Goal: Navigation & Orientation: Find specific page/section

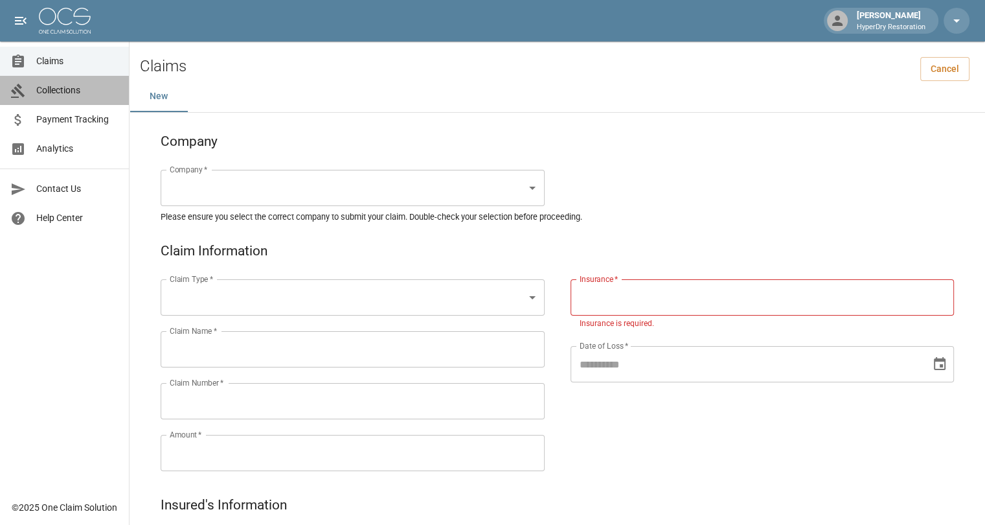
click at [76, 96] on span "Collections" at bounding box center [77, 91] width 82 height 14
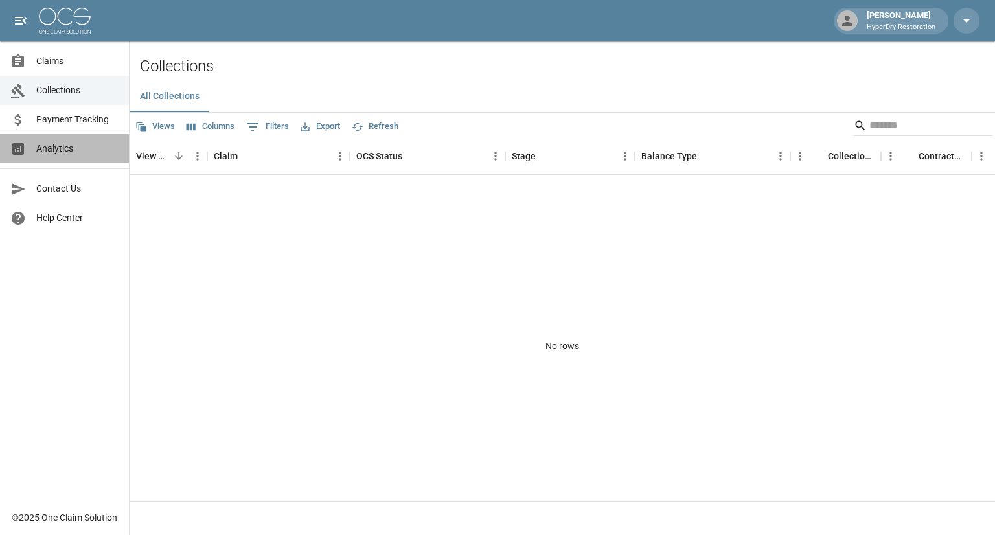
click at [85, 155] on link "Analytics" at bounding box center [64, 148] width 129 height 29
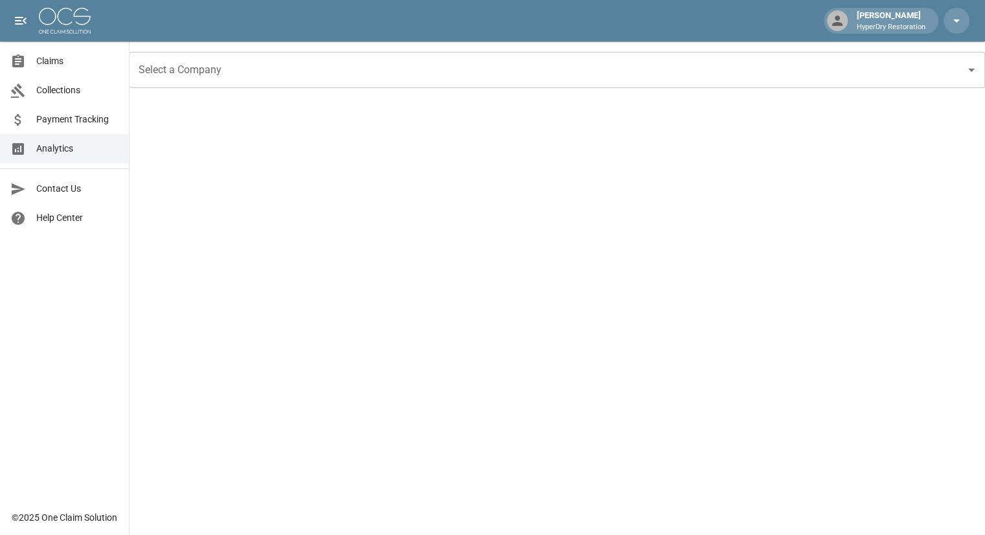
click at [69, 95] on span "Collections" at bounding box center [77, 91] width 82 height 14
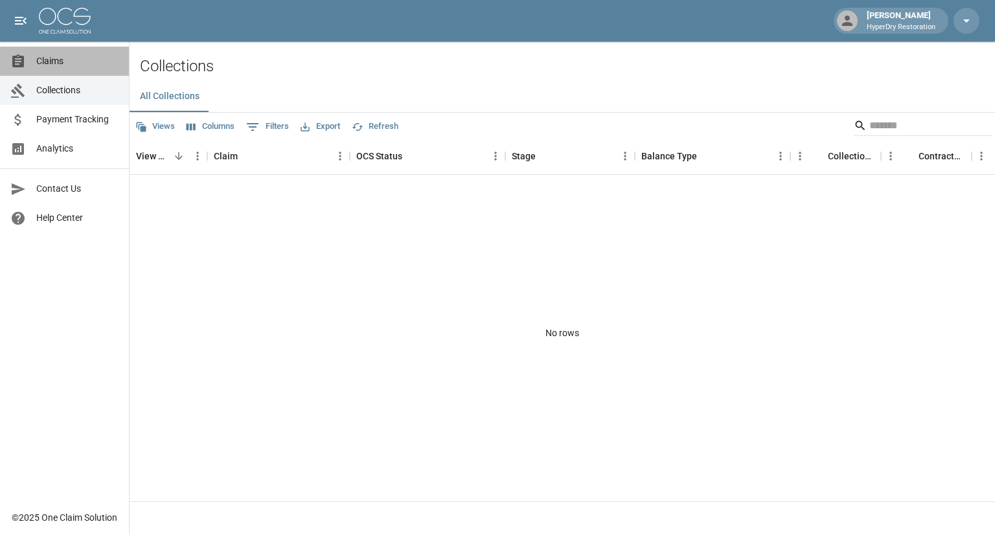
click at [65, 60] on span "Claims" at bounding box center [77, 61] width 82 height 14
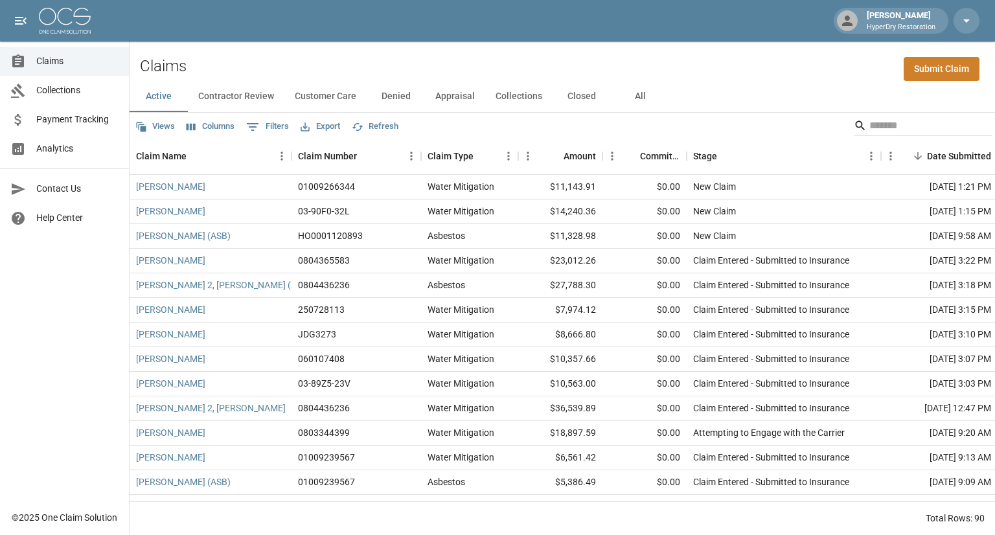
click at [640, 97] on button "All" at bounding box center [640, 96] width 58 height 31
click at [166, 97] on button "Active" at bounding box center [159, 96] width 58 height 31
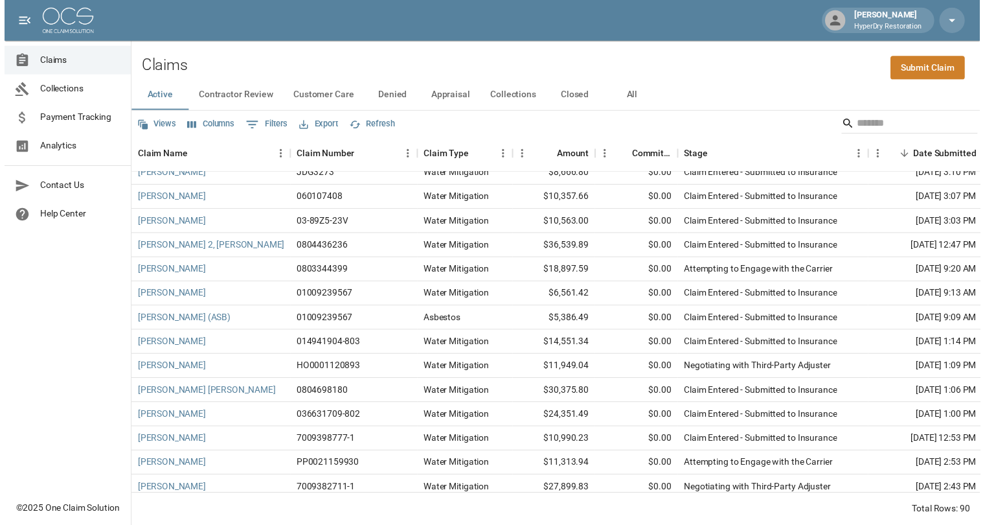
scroll to position [158, 0]
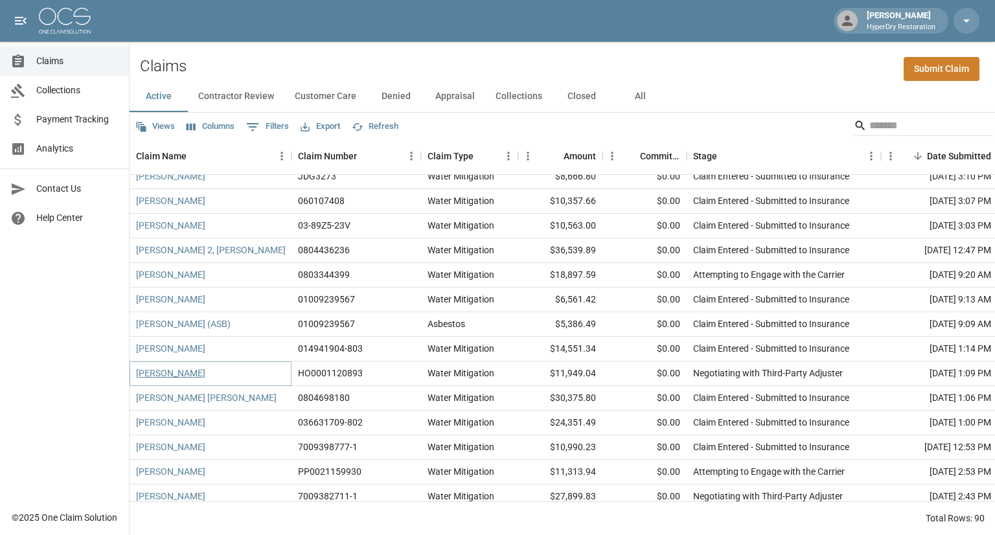
click at [176, 374] on link "[PERSON_NAME]" at bounding box center [170, 373] width 69 height 13
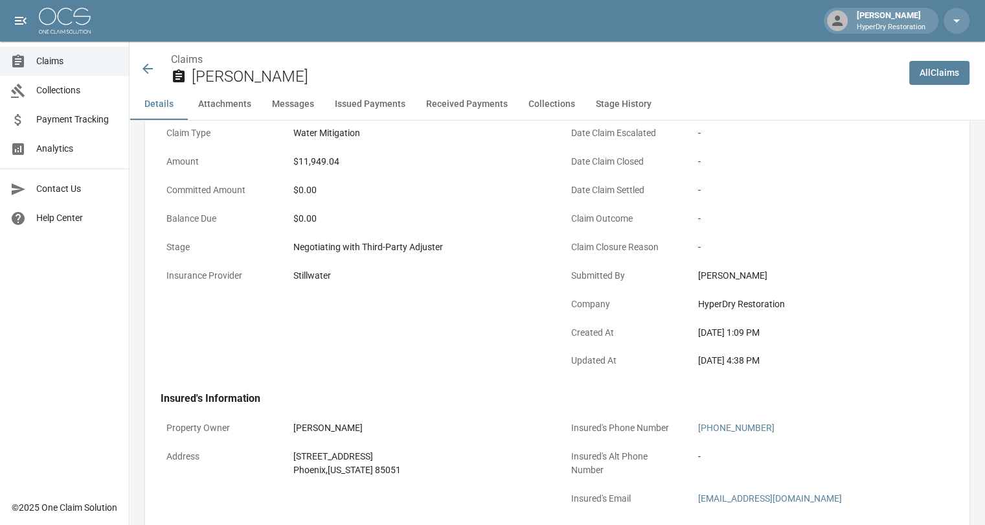
scroll to position [119, 0]
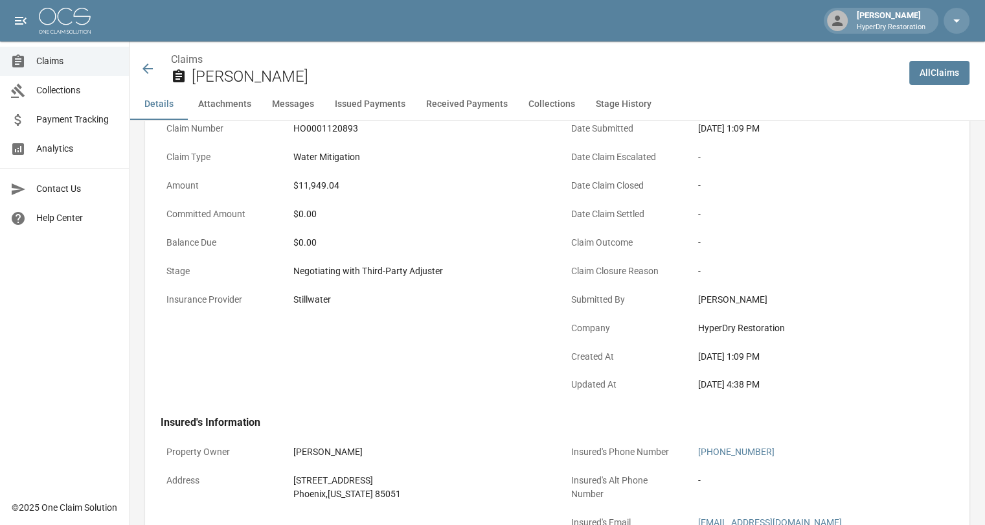
click at [146, 65] on icon at bounding box center [147, 68] width 10 height 10
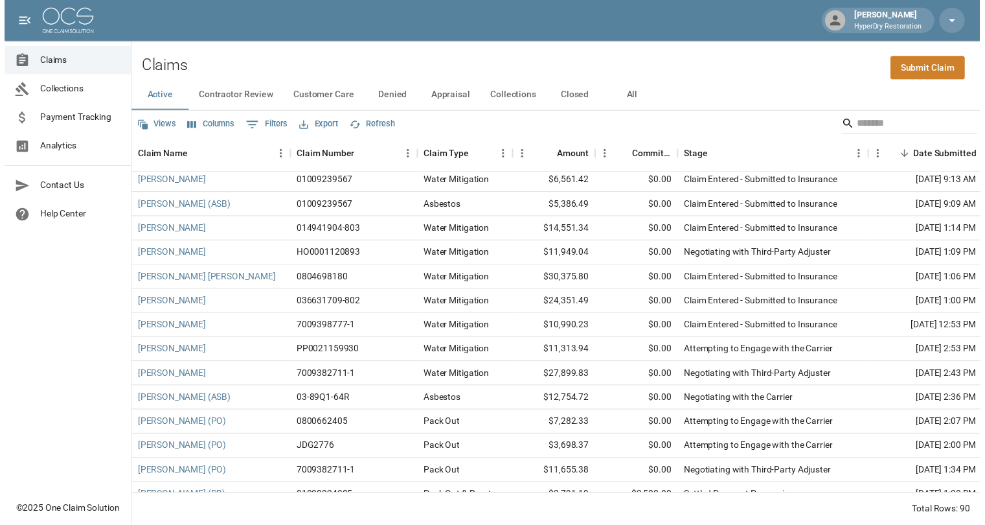
scroll to position [285, 0]
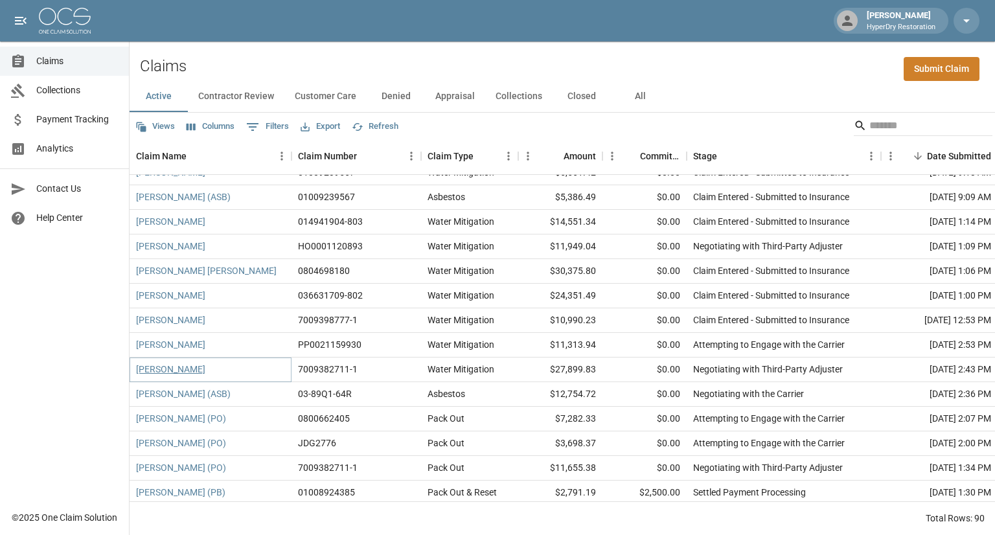
click at [200, 368] on link "[PERSON_NAME]" at bounding box center [170, 369] width 69 height 13
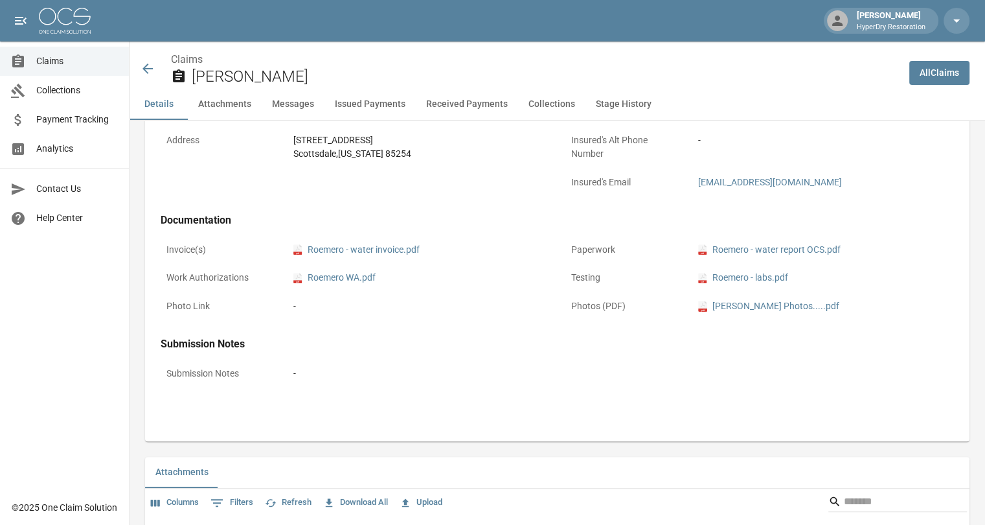
scroll to position [639, 0]
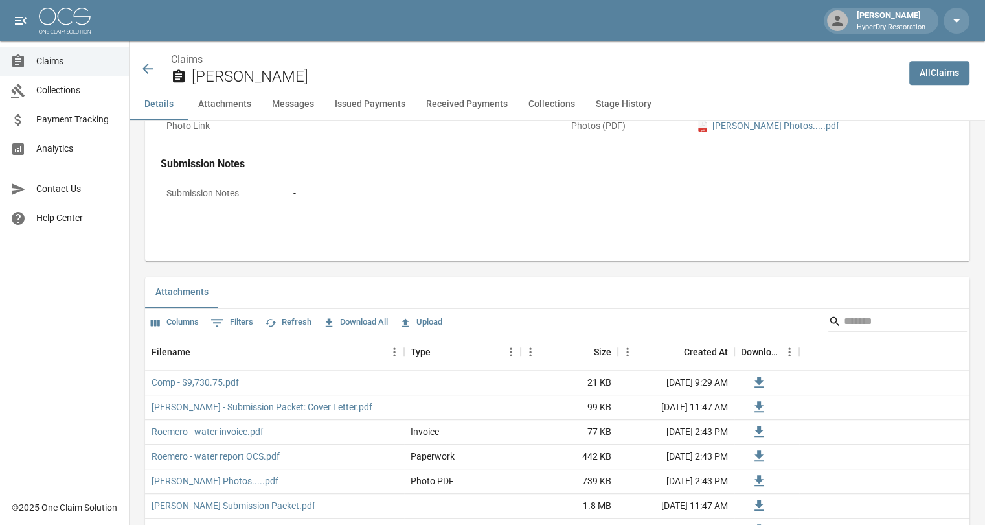
click at [148, 67] on icon at bounding box center [148, 69] width 16 height 16
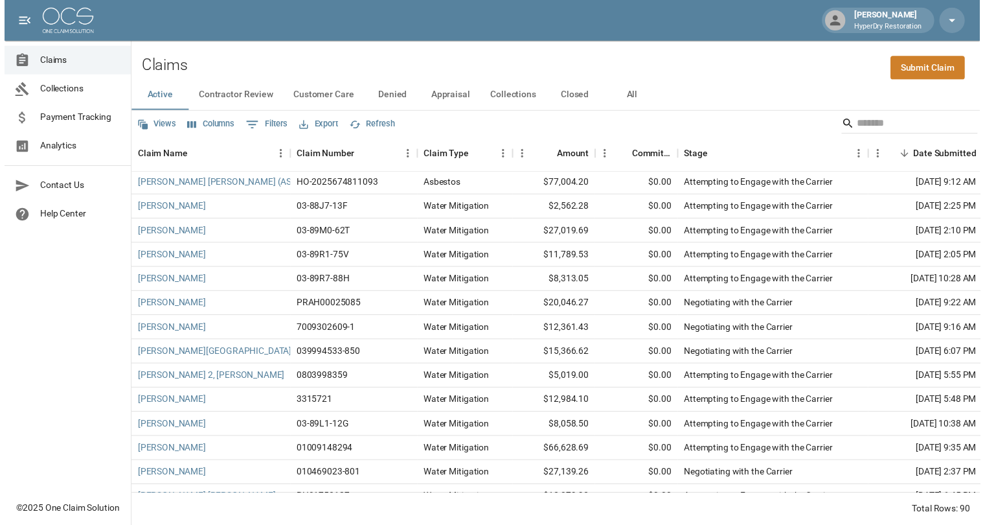
scroll to position [797, 0]
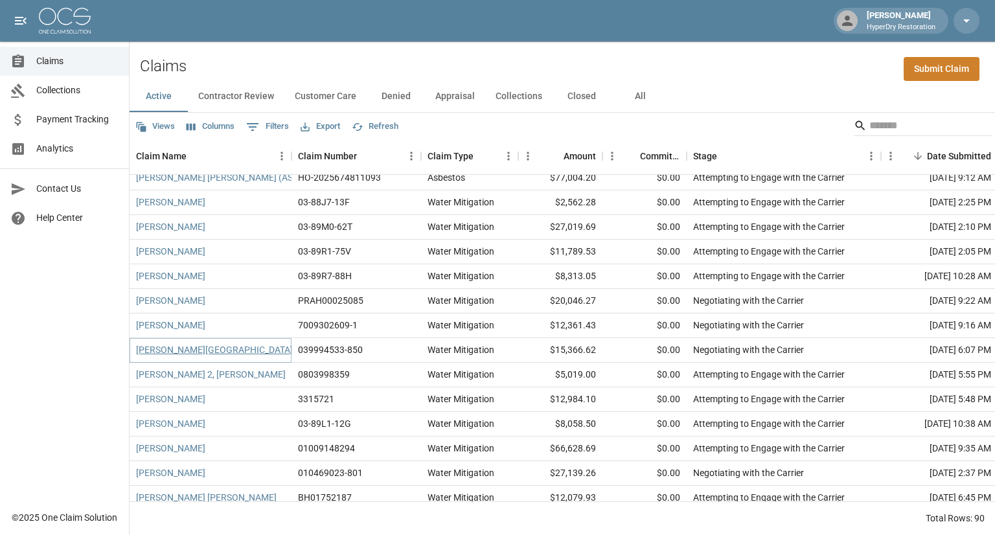
click at [170, 348] on link "[PERSON_NAME][GEOGRAPHIC_DATA]" at bounding box center [214, 349] width 157 height 13
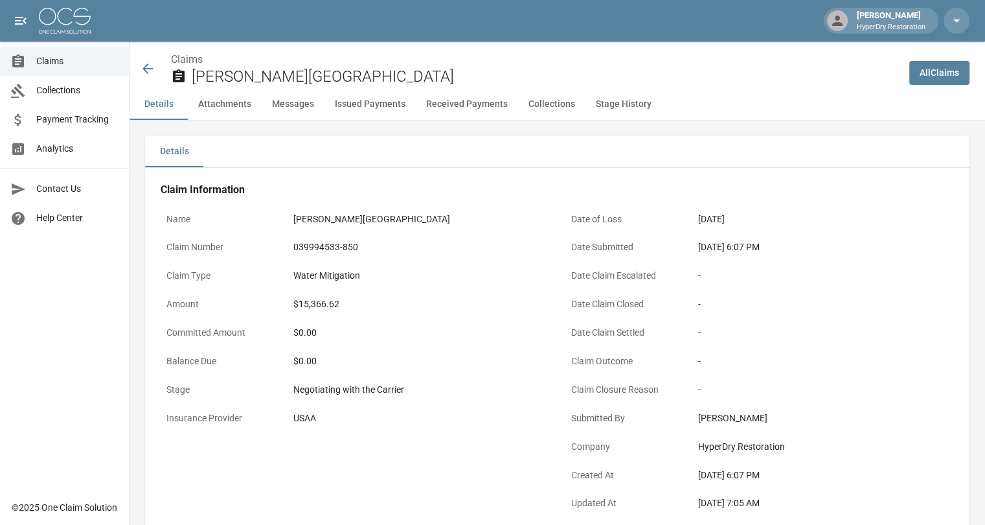
click at [150, 68] on icon at bounding box center [147, 68] width 10 height 10
